Goal: Check status: Check status

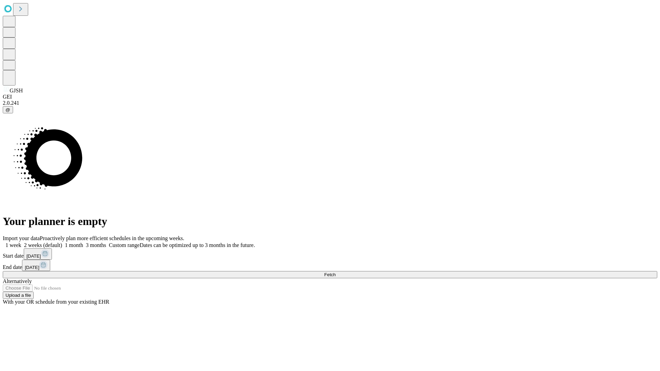
click at [336, 272] on span "Fetch" at bounding box center [329, 274] width 11 height 5
